Goal: Task Accomplishment & Management: Use online tool/utility

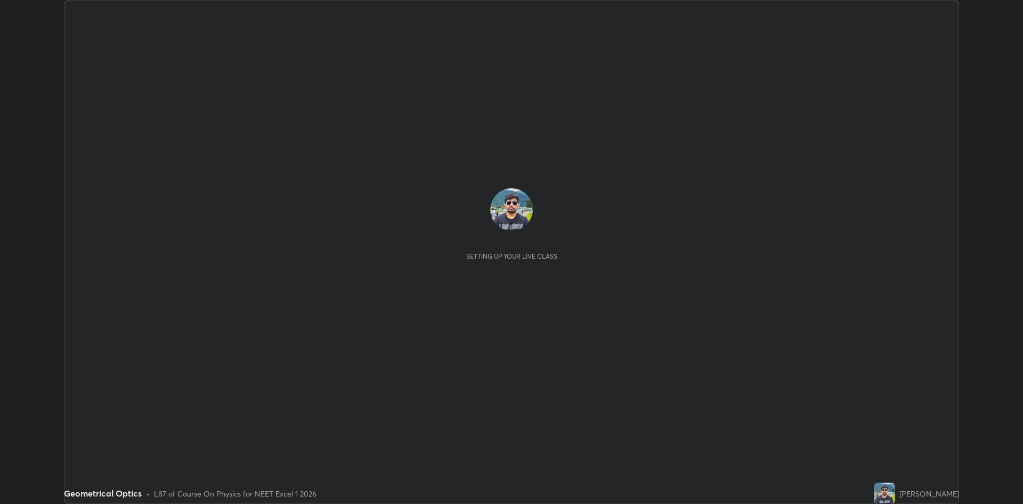
scroll to position [504, 1023]
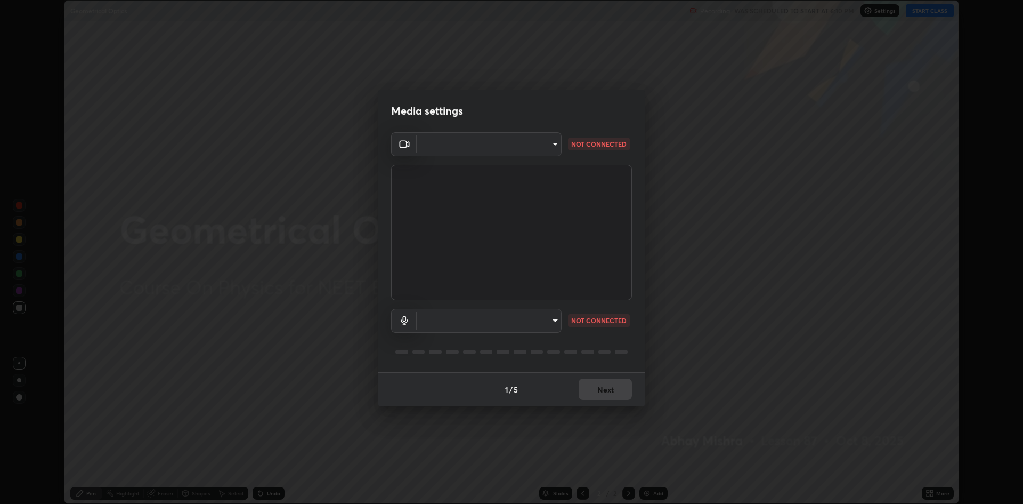
type input "f15db0baa701c4a62f1bde0adb77f765ad890decabc36671db508f0349ef2741"
type input "communications"
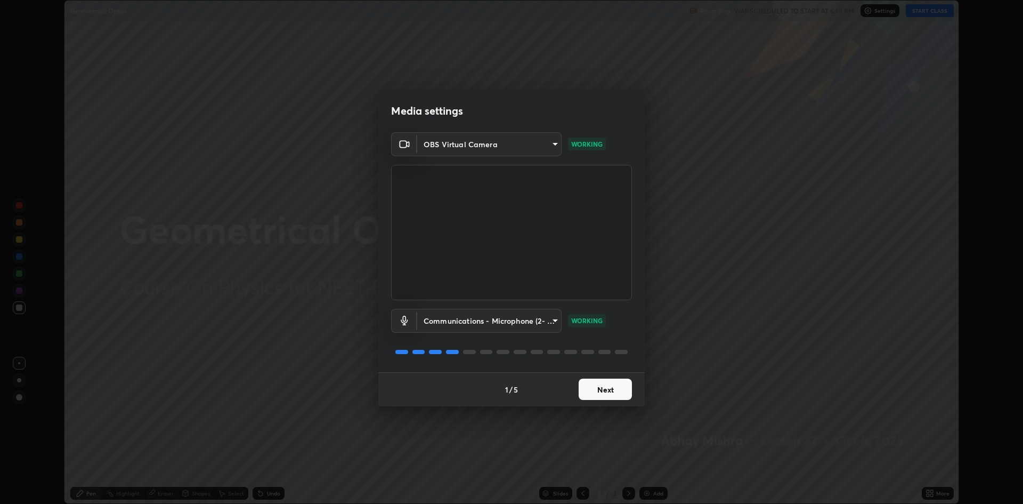
click at [612, 389] on button "Next" at bounding box center [605, 388] width 53 height 21
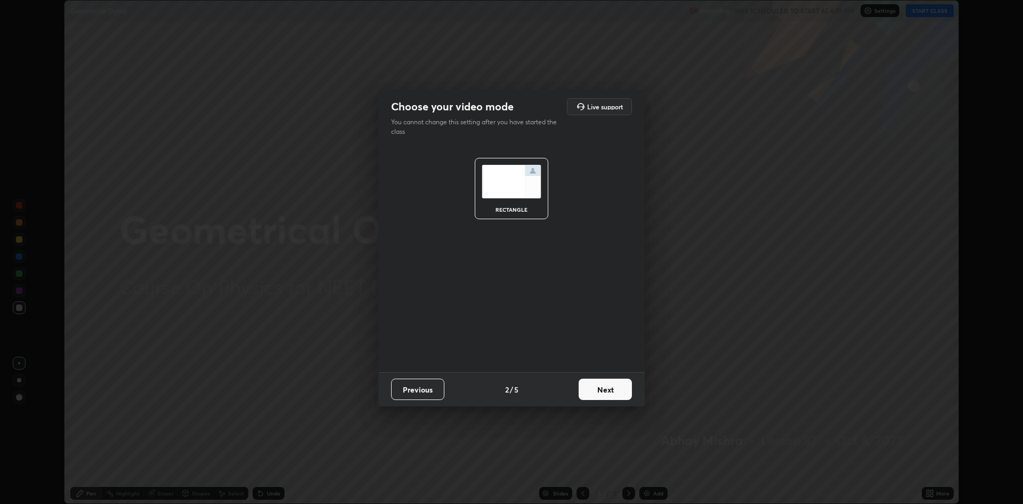
click at [613, 390] on button "Next" at bounding box center [605, 388] width 53 height 21
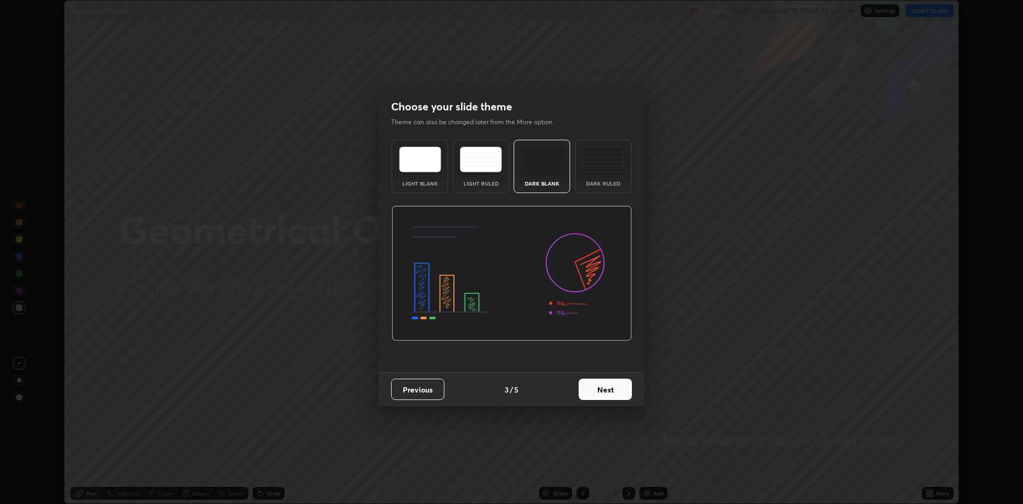
click at [614, 389] on button "Next" at bounding box center [605, 388] width 53 height 21
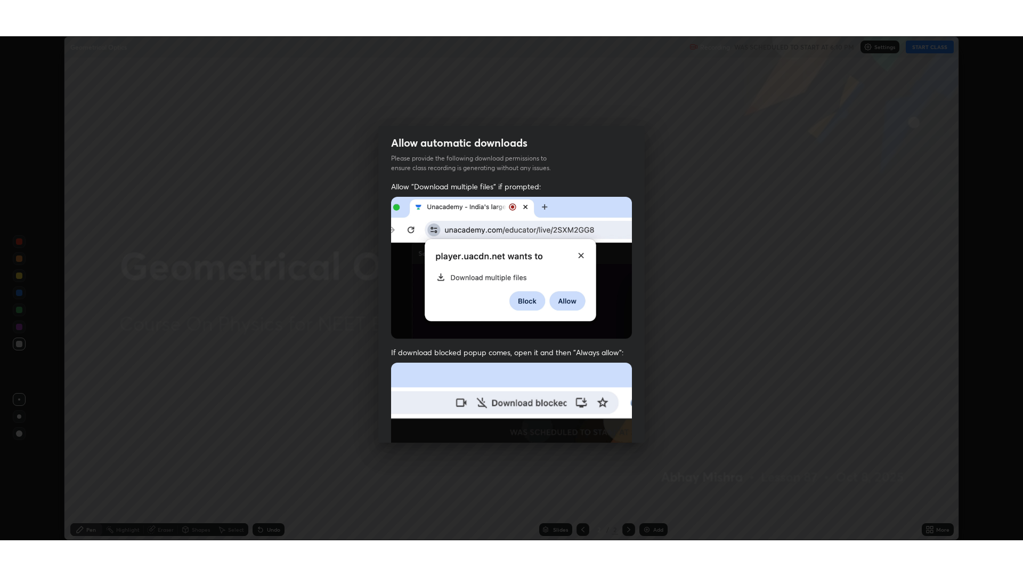
scroll to position [215, 0]
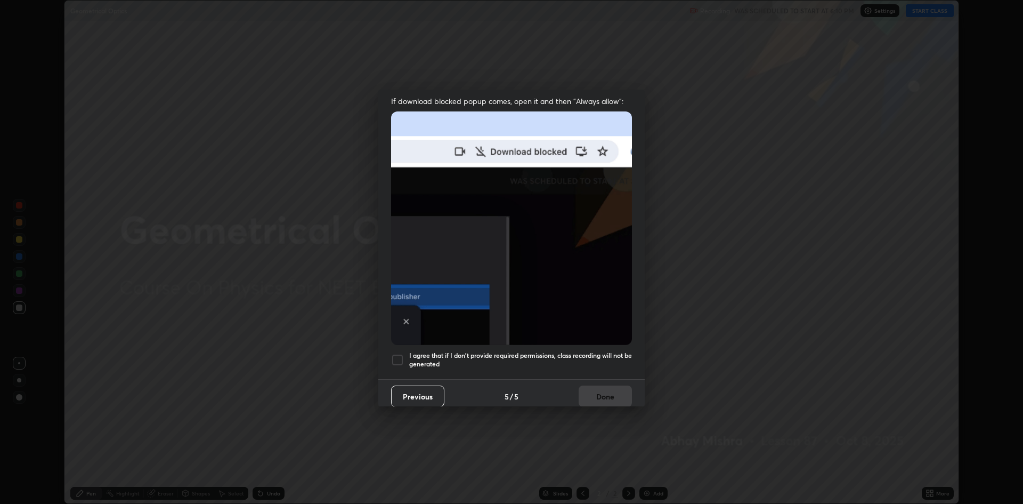
click at [396, 358] on div at bounding box center [397, 359] width 13 height 13
click at [606, 385] on button "Done" at bounding box center [605, 395] width 53 height 21
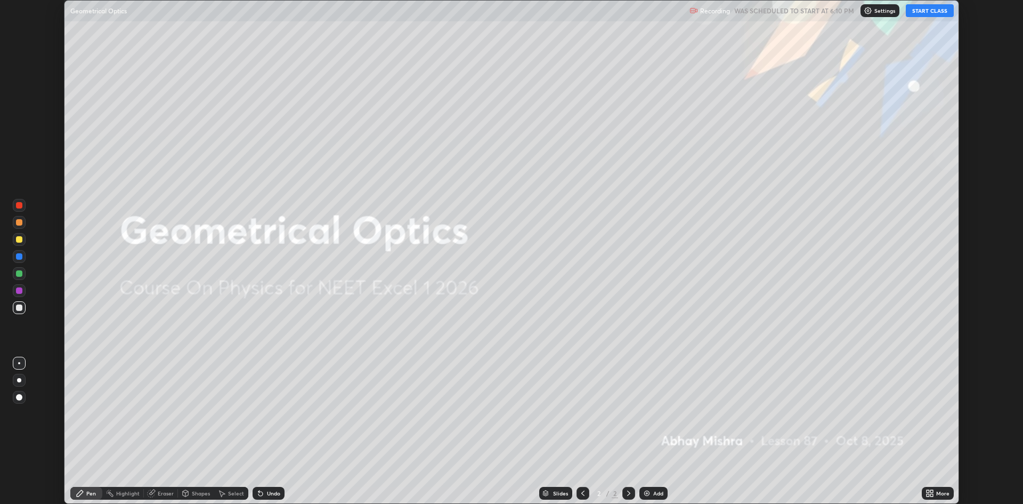
click at [925, 15] on button "START CLASS" at bounding box center [930, 10] width 48 height 13
click at [936, 492] on div "More" at bounding box center [942, 492] width 13 height 5
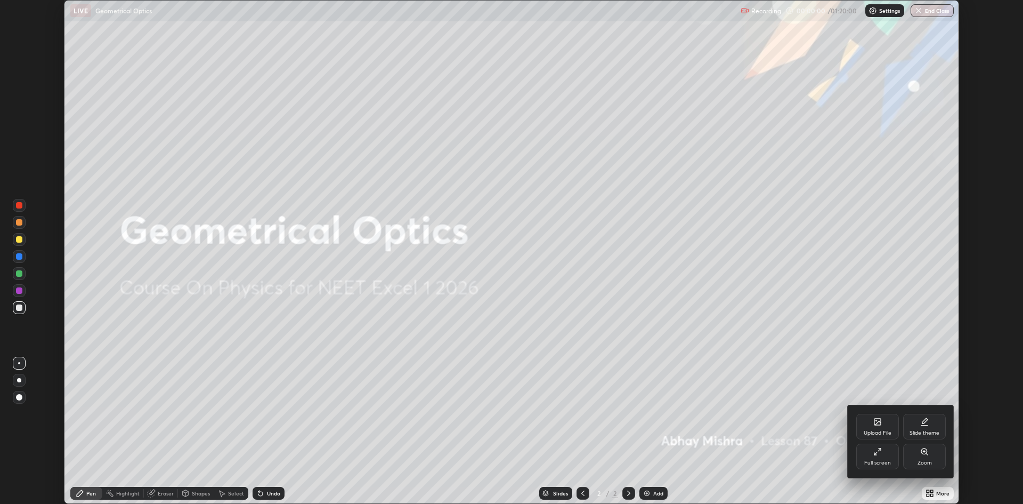
click at [868, 438] on div "Upload File" at bounding box center [877, 427] width 43 height 26
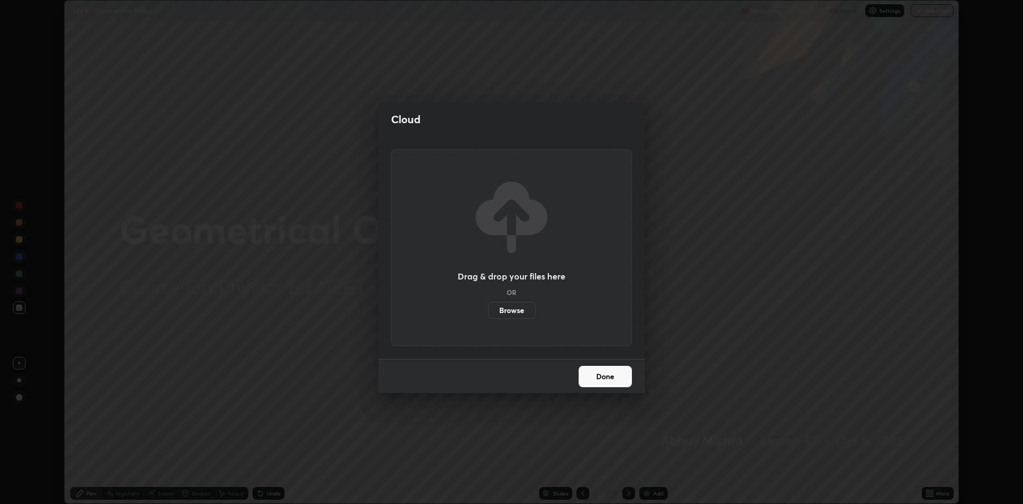
click at [820, 427] on div "Cloud Drag & drop your files here OR Browse Done" at bounding box center [511, 252] width 1023 height 504
click at [937, 496] on div "Cloud Drag & drop your files here OR Browse Done" at bounding box center [511, 252] width 1023 height 504
click at [597, 381] on button "Done" at bounding box center [605, 376] width 53 height 21
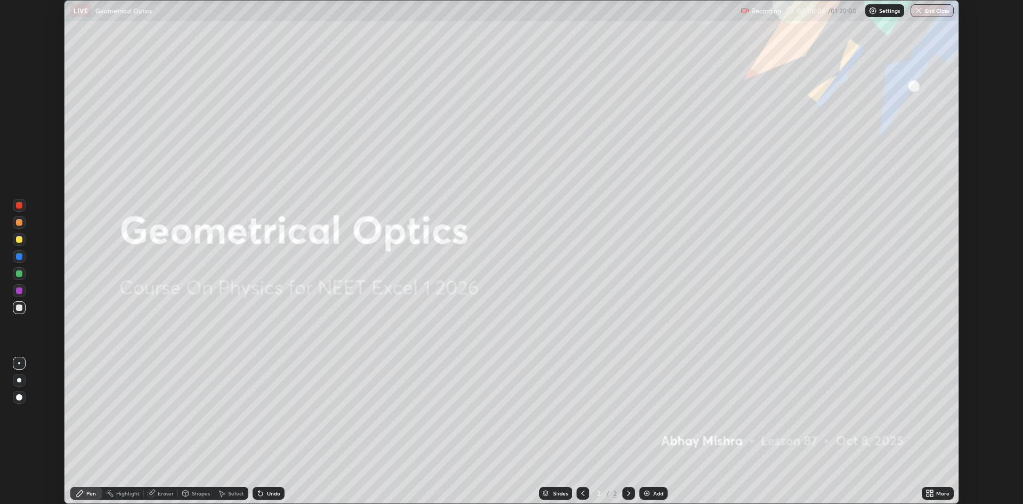
click at [932, 491] on icon at bounding box center [931, 491] width 3 height 3
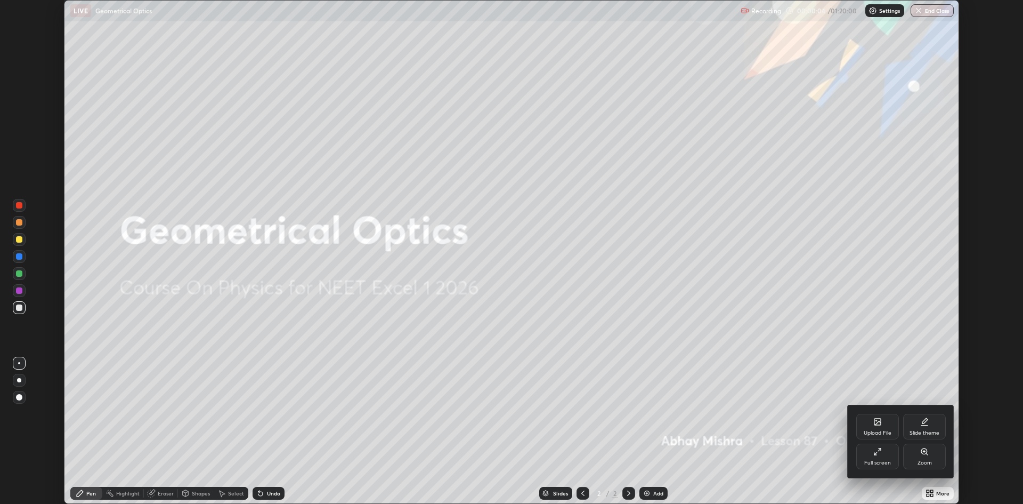
click at [875, 460] on div "Full screen" at bounding box center [877, 462] width 27 height 5
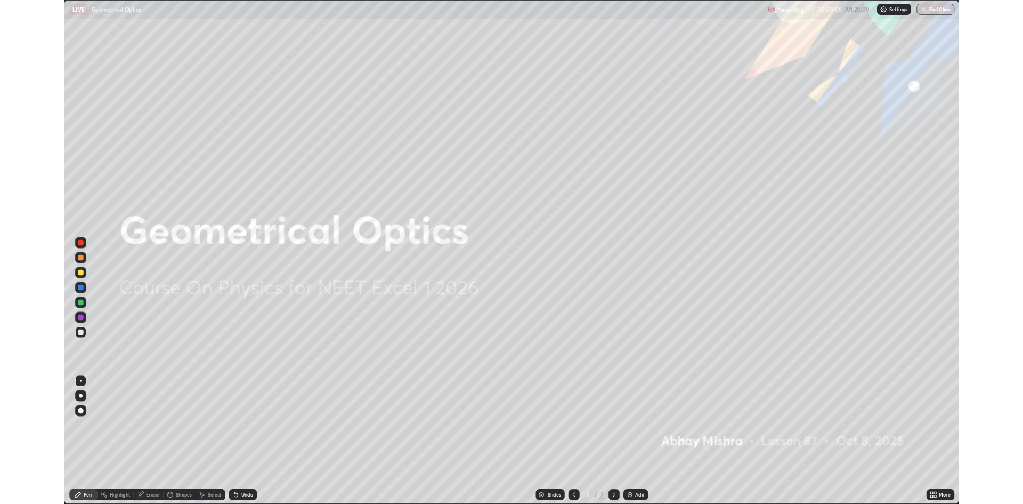
scroll to position [576, 1023]
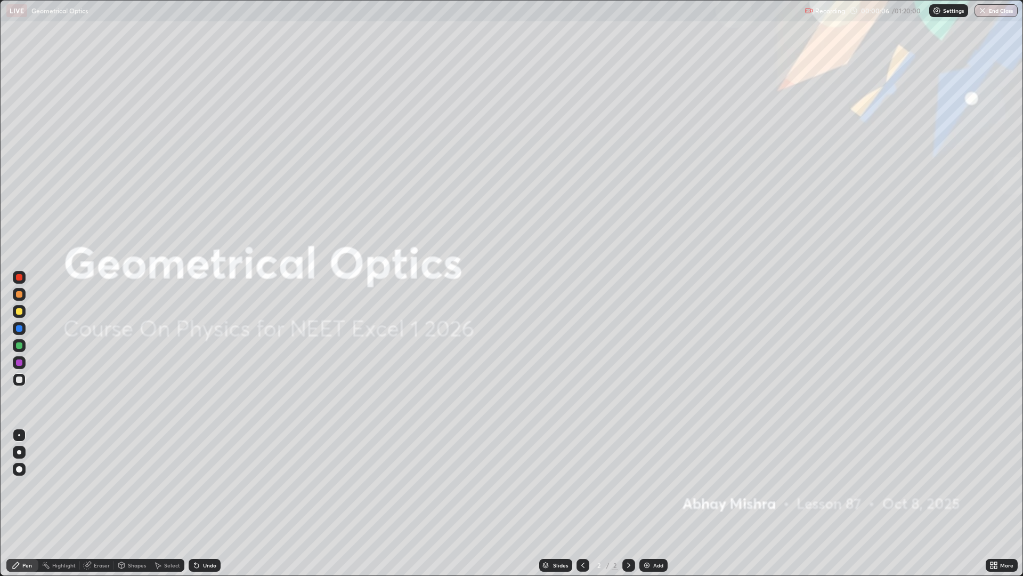
click at [651, 503] on div "Add" at bounding box center [654, 565] width 28 height 13
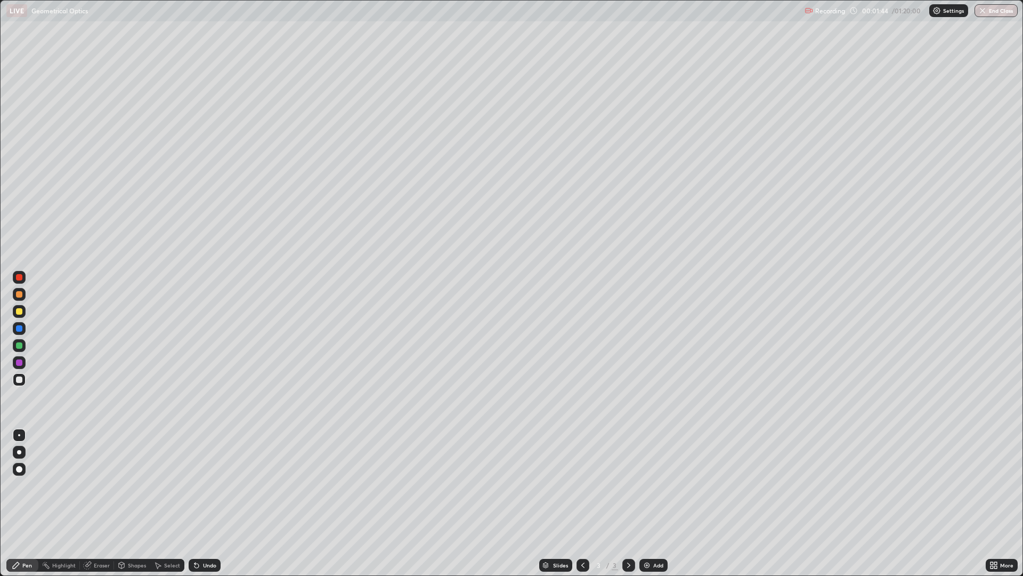
click at [646, 503] on img at bounding box center [647, 565] width 9 height 9
click at [100, 503] on div "Eraser" at bounding box center [102, 564] width 16 height 5
click at [19, 503] on span "Erase all" at bounding box center [19, 546] width 12 height 6
click at [20, 377] on div at bounding box center [19, 379] width 6 height 6
click at [19, 312] on div at bounding box center [19, 311] width 6 height 6
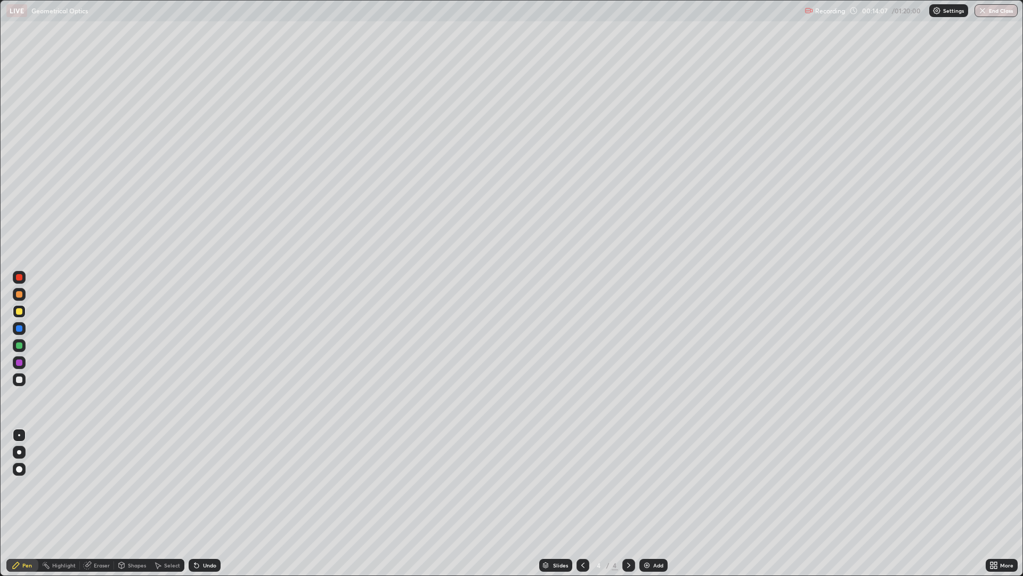
click at [213, 503] on div "Undo" at bounding box center [209, 564] width 13 height 5
click at [210, 503] on div "Undo" at bounding box center [209, 564] width 13 height 5
click at [28, 222] on div "Erase all" at bounding box center [19, 287] width 26 height 533
click at [200, 503] on div "Undo" at bounding box center [205, 565] width 32 height 13
click at [203, 503] on div "Undo" at bounding box center [205, 565] width 32 height 13
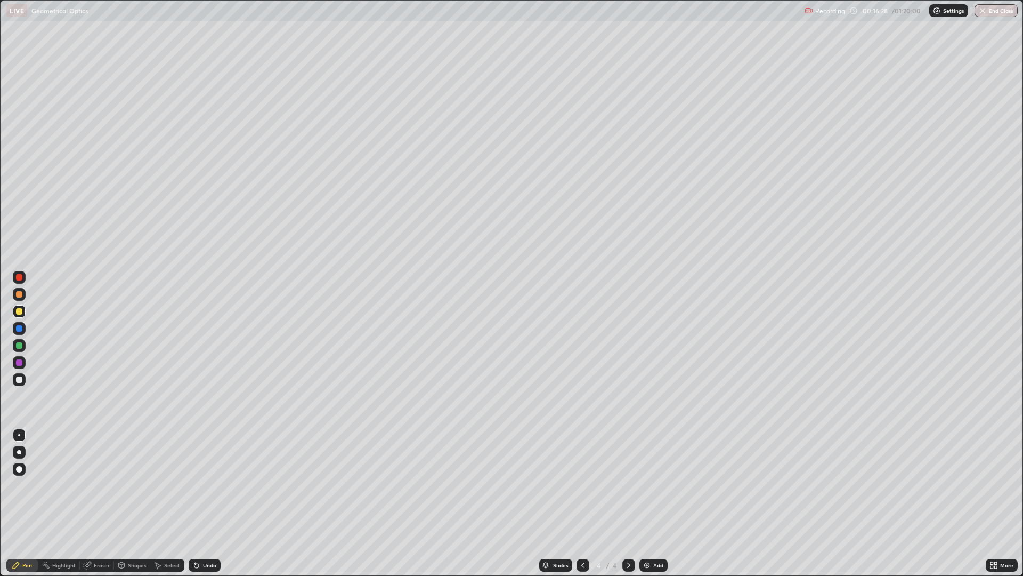
click at [19, 375] on div at bounding box center [19, 379] width 13 height 13
click at [18, 313] on div at bounding box center [19, 311] width 6 height 6
click at [17, 346] on div at bounding box center [19, 345] width 6 height 6
click at [652, 503] on div "Add" at bounding box center [654, 565] width 28 height 13
click at [18, 312] on div at bounding box center [19, 311] width 6 height 6
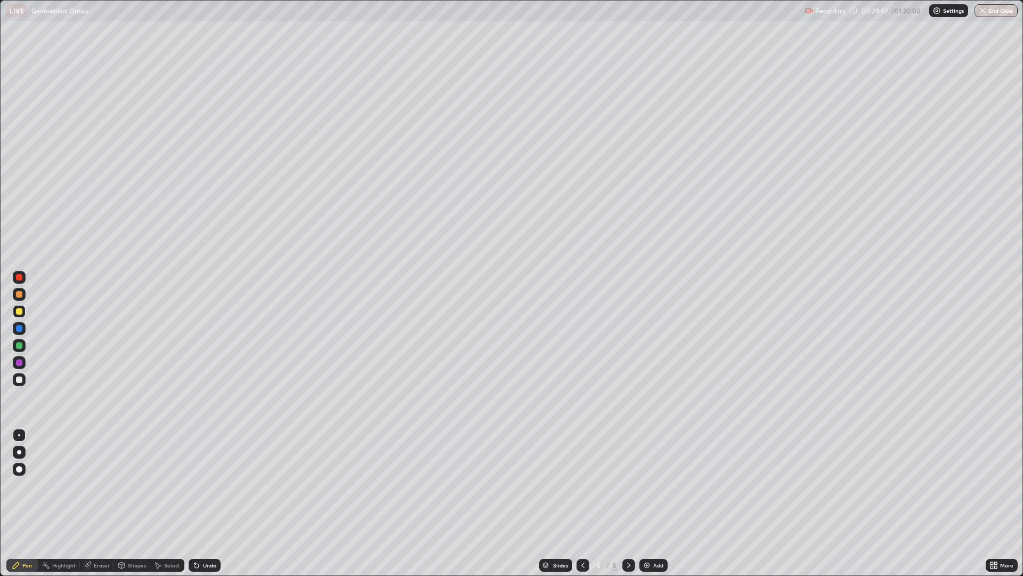
click at [203, 503] on div "Undo" at bounding box center [209, 564] width 13 height 5
click at [195, 503] on icon at bounding box center [195, 562] width 1 height 1
click at [18, 379] on div at bounding box center [19, 379] width 6 height 6
click at [208, 503] on div "Undo" at bounding box center [209, 564] width 13 height 5
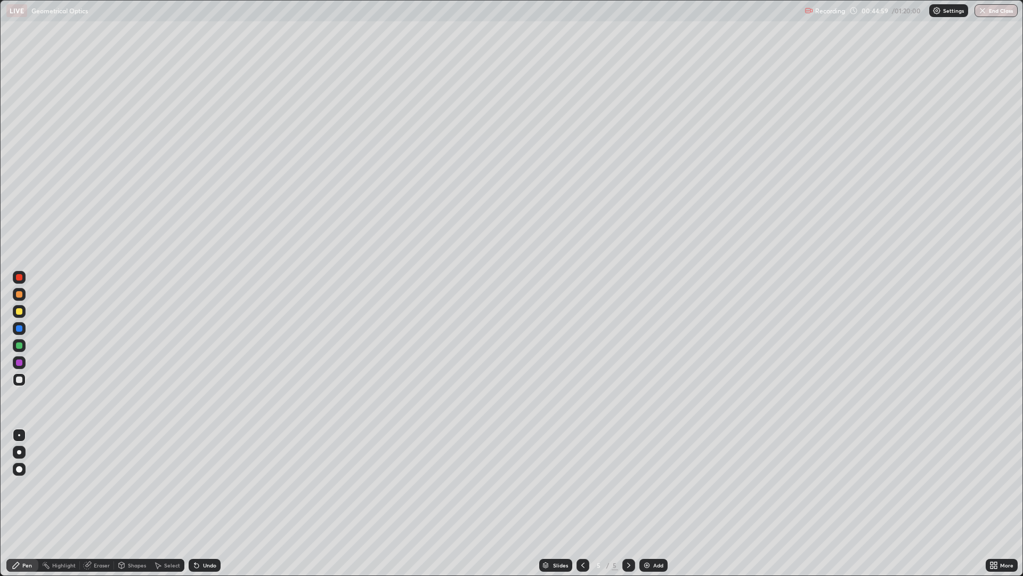
click at [655, 503] on div "Add" at bounding box center [654, 565] width 28 height 13
click at [209, 503] on div "Undo" at bounding box center [205, 565] width 32 height 13
click at [998, 11] on button "End Class" at bounding box center [996, 10] width 43 height 13
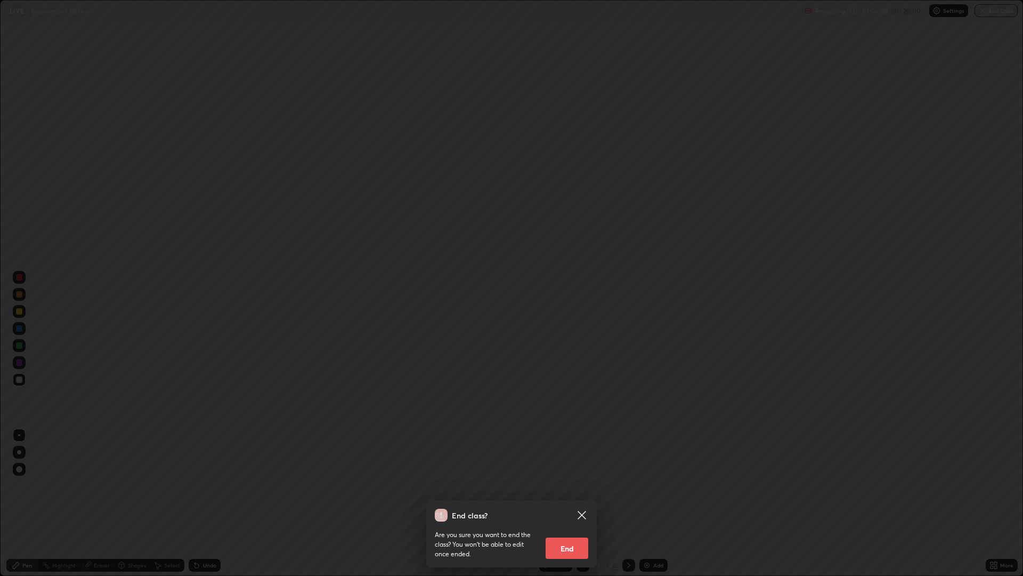
click at [584, 503] on button "End" at bounding box center [567, 547] width 43 height 21
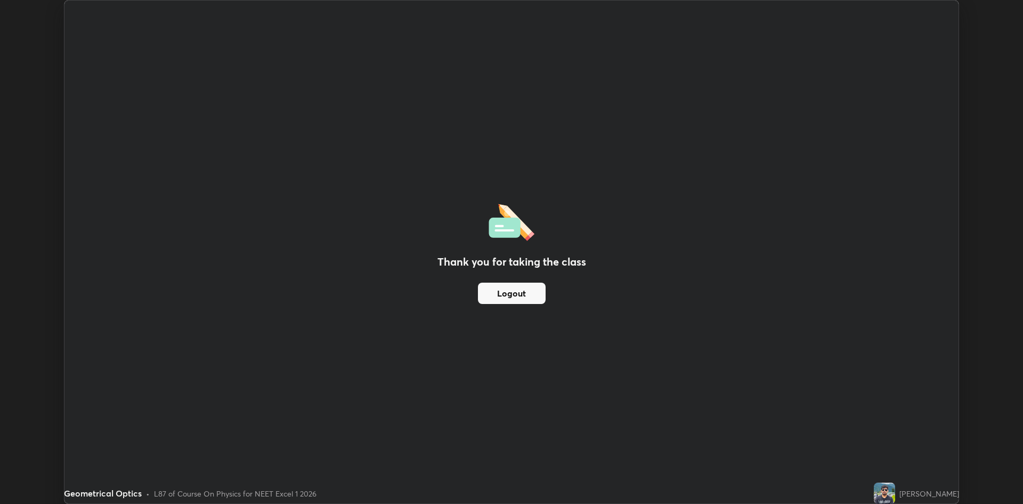
scroll to position [52788, 52269]
